Goal: Task Accomplishment & Management: Complete application form

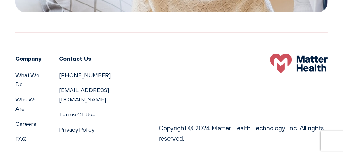
scroll to position [985, 0]
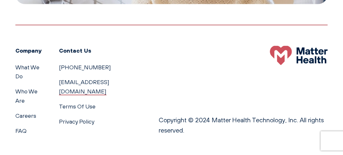
click at [93, 79] on link "[EMAIL_ADDRESS][DOMAIN_NAME]" at bounding box center [84, 87] width 50 height 16
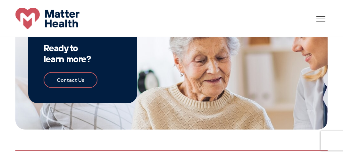
scroll to position [857, 0]
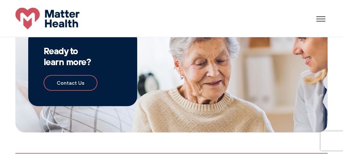
click at [153, 26] on link "What We Do" at bounding box center [172, 30] width 38 height 8
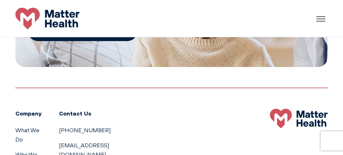
scroll to position [504, 0]
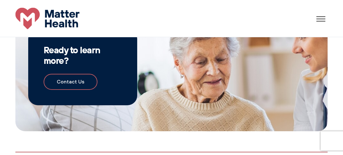
click at [178, 51] on link "Who We Are" at bounding box center [171, 55] width 37 height 8
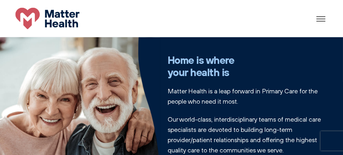
click at [199, 120] on link "Contact Us" at bounding box center [171, 127] width 55 height 14
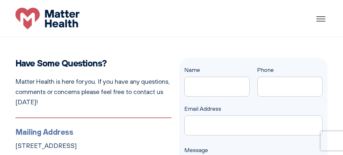
click at [197, 86] on input "Name" at bounding box center [217, 87] width 65 height 20
type input "[PERSON_NAME]"
type input "4042478116"
type input "[EMAIL_ADDRESS][DOMAIN_NAME]"
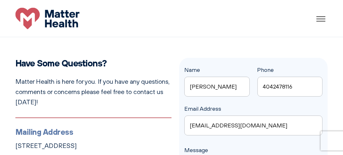
click at [298, 90] on input "4042478116" at bounding box center [290, 87] width 65 height 20
type input "4"
type input "4703555958"
click at [290, 104] on div "Email Address [EMAIL_ADDRESS][DOMAIN_NAME]" at bounding box center [254, 119] width 138 height 31
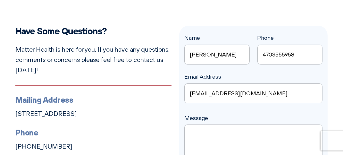
scroll to position [64, 0]
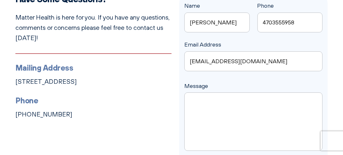
click at [249, 103] on textarea "Message" at bounding box center [254, 121] width 138 height 58
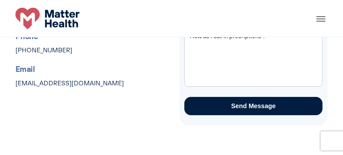
scroll to position [96, 0]
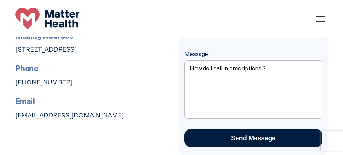
type textarea "How do I call in precriptions ?"
click at [256, 136] on input "Send Message" at bounding box center [254, 138] width 138 height 18
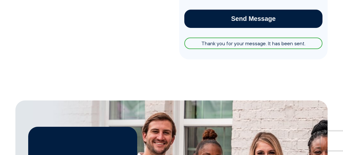
scroll to position [225, 0]
